Goal: Task Accomplishment & Management: Complete application form

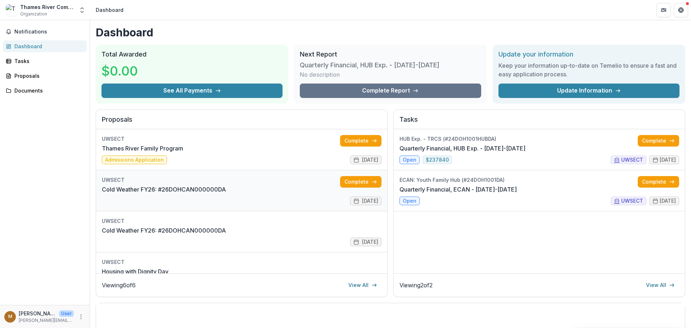
click at [226, 187] on link "Cold Weather FY26: #26DOHCAN000000DA" at bounding box center [164, 189] width 124 height 9
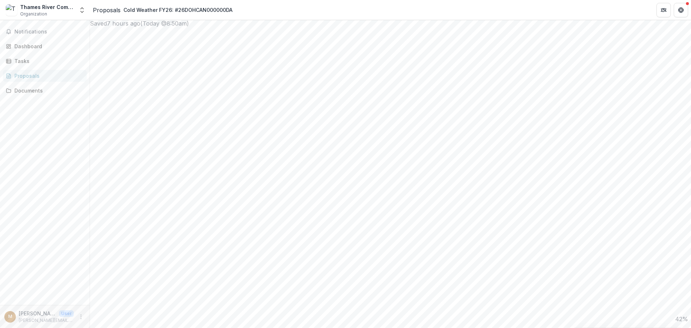
scroll to position [651, 0]
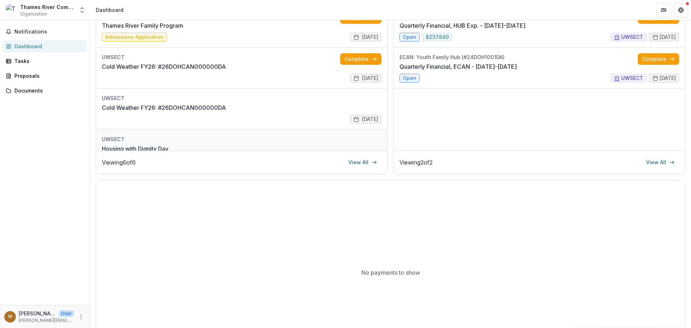
scroll to position [58, 0]
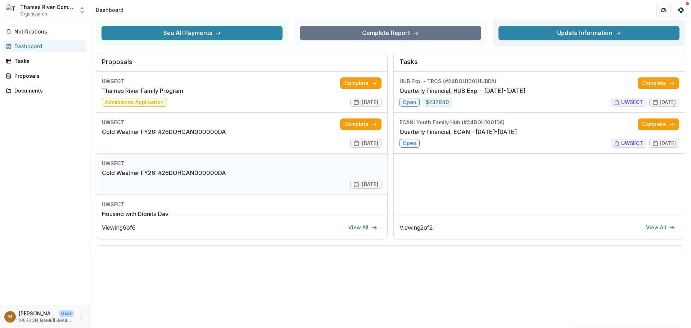
click at [226, 168] on link "Cold Weather FY26: #26DOHCAN000000DA" at bounding box center [164, 172] width 124 height 9
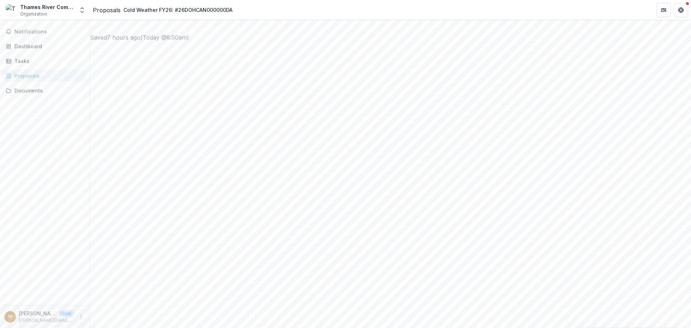
scroll to position [432, 0]
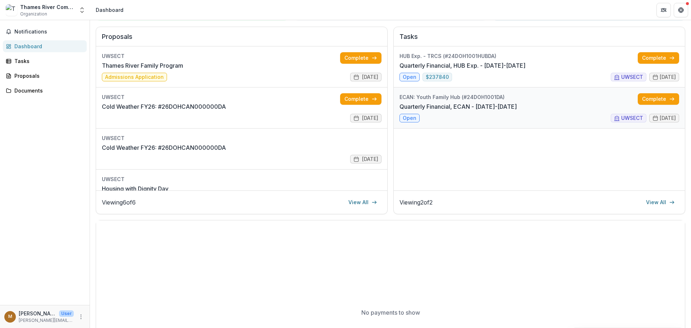
scroll to position [58, 0]
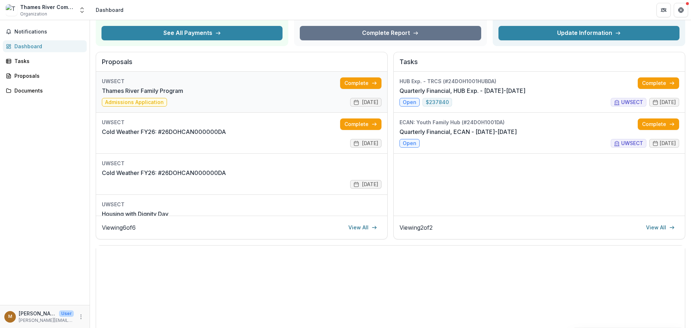
click at [183, 94] on link "Thames River Family Program" at bounding box center [142, 90] width 81 height 9
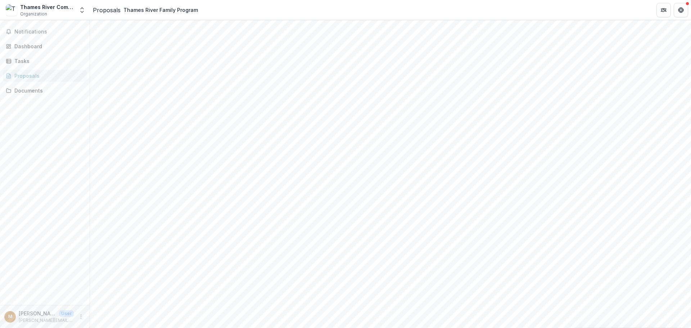
scroll to position [138, 0]
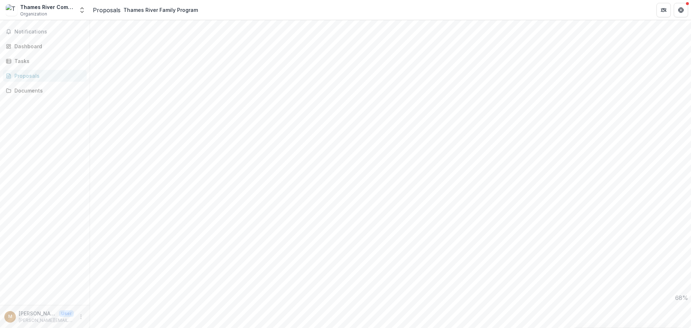
drag, startPoint x: 422, startPoint y: 175, endPoint x: 197, endPoint y: 159, distance: 225.8
copy div "Describe how your program has partnered with other organizations to achieve gre…"
paste textarea "**********"
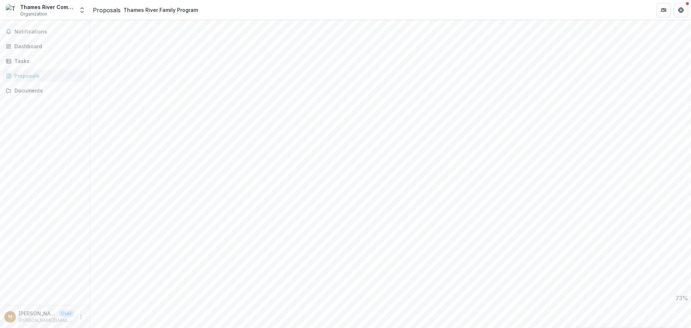
scroll to position [0, 0]
drag, startPoint x: 429, startPoint y: 208, endPoint x: 431, endPoint y: 267, distance: 59.1
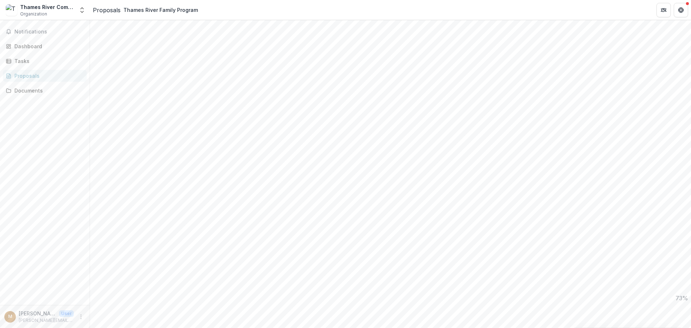
drag, startPoint x: 401, startPoint y: 238, endPoint x: 407, endPoint y: 238, distance: 6.1
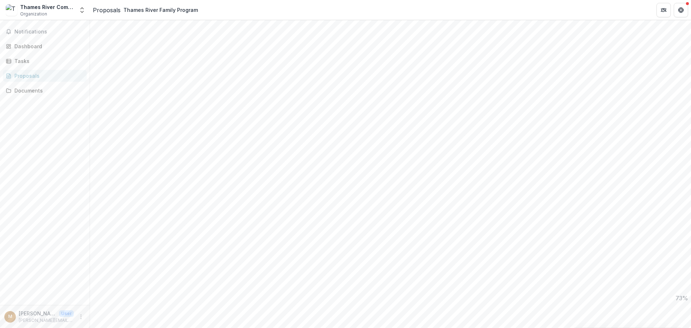
drag, startPoint x: 379, startPoint y: 261, endPoint x: 203, endPoint y: 182, distance: 191.9
paste textarea
drag, startPoint x: 372, startPoint y: 263, endPoint x: 202, endPoint y: 186, distance: 187.1
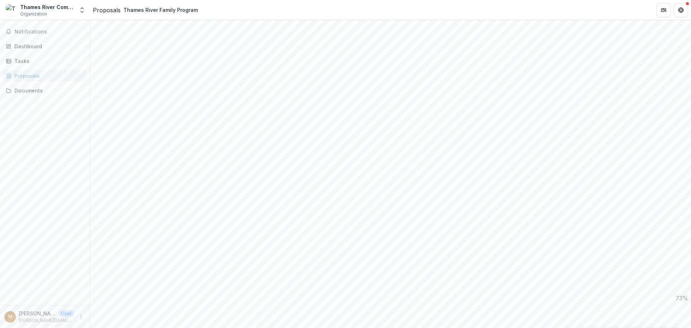
paste textarea
drag, startPoint x: 388, startPoint y: 211, endPoint x: 401, endPoint y: 212, distance: 13.4
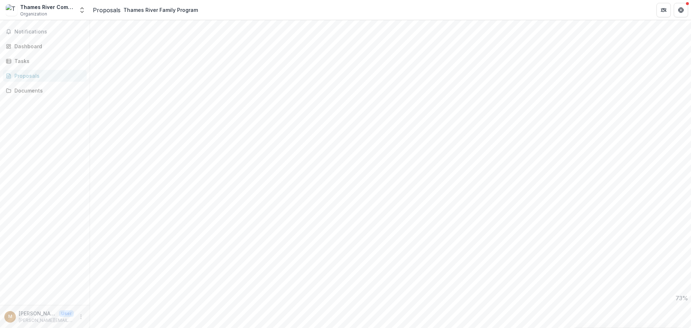
drag, startPoint x: 339, startPoint y: 237, endPoint x: 318, endPoint y: 235, distance: 21.7
type textarea "**********"
